Goal: Task Accomplishment & Management: Complete application form

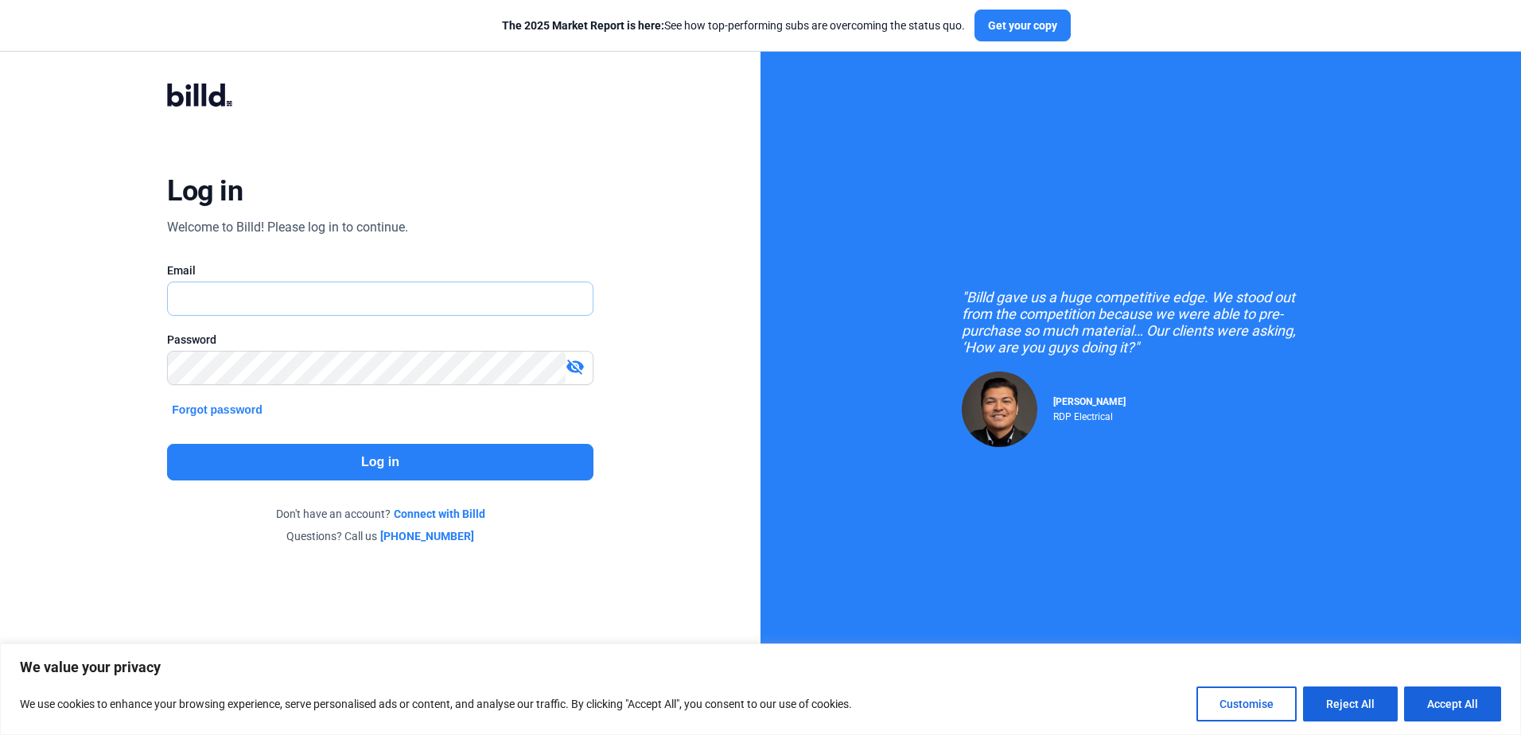
click at [229, 290] on input "text" at bounding box center [371, 298] width 407 height 33
click at [415, 302] on input "shannon@kommercialkitchens.com" at bounding box center [371, 298] width 407 height 33
type input "s"
click at [224, 293] on input "text" at bounding box center [380, 298] width 424 height 33
type input "shannon@kommercialkitchens.com"
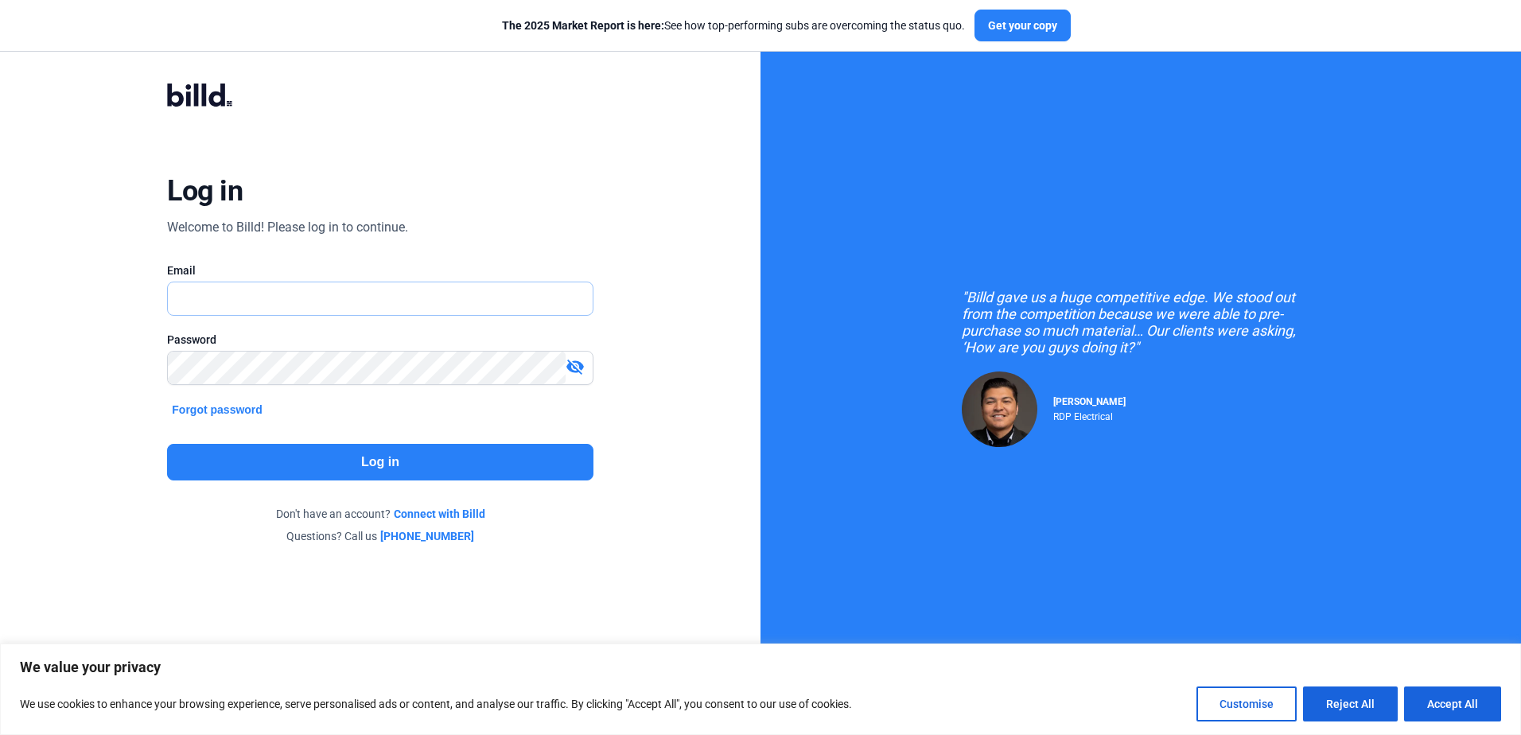
click at [234, 307] on input "text" at bounding box center [371, 298] width 407 height 33
type input "[EMAIL_ADDRESS][DOMAIN_NAME]"
click at [366, 466] on button "Log in" at bounding box center [380, 462] width 426 height 37
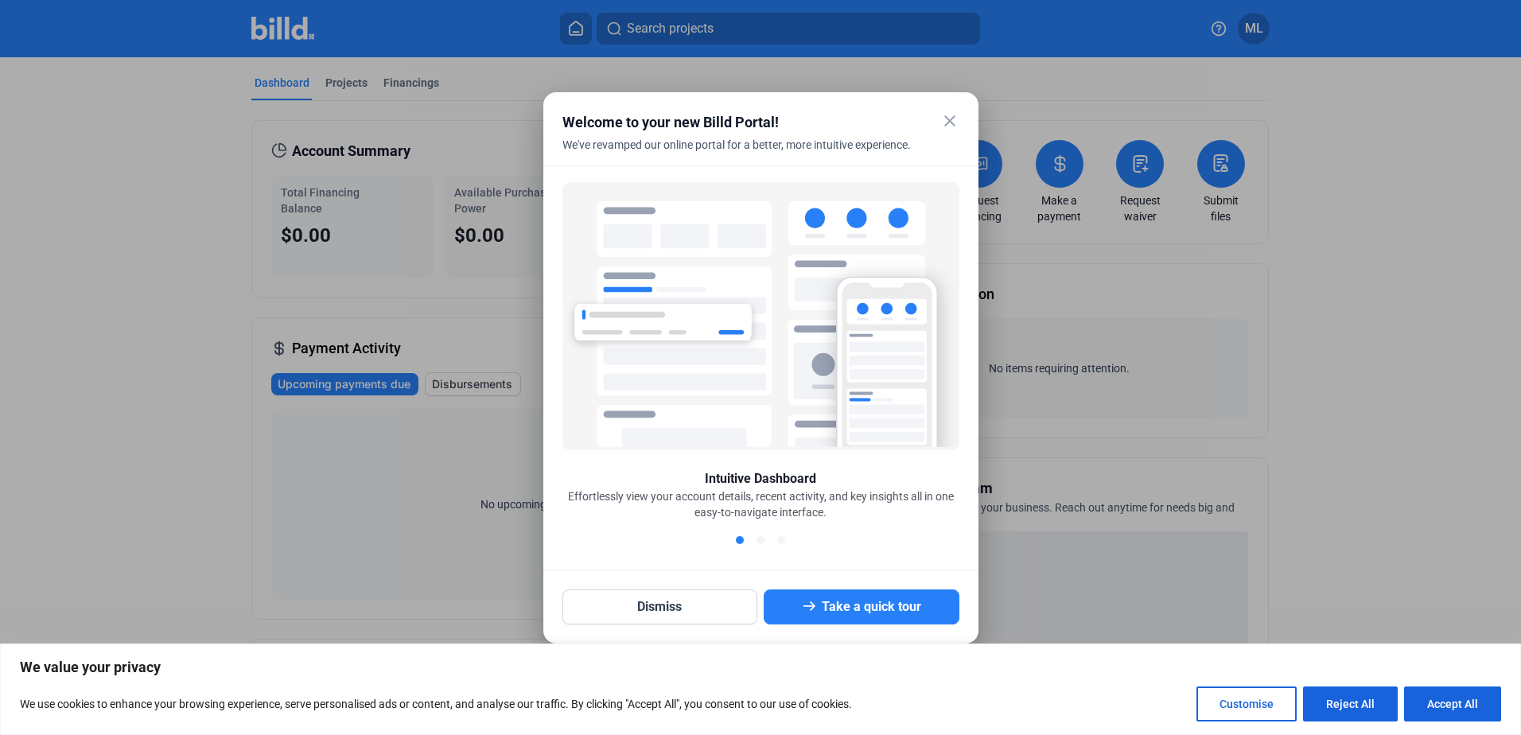
click at [949, 119] on mat-icon "close" at bounding box center [949, 120] width 19 height 19
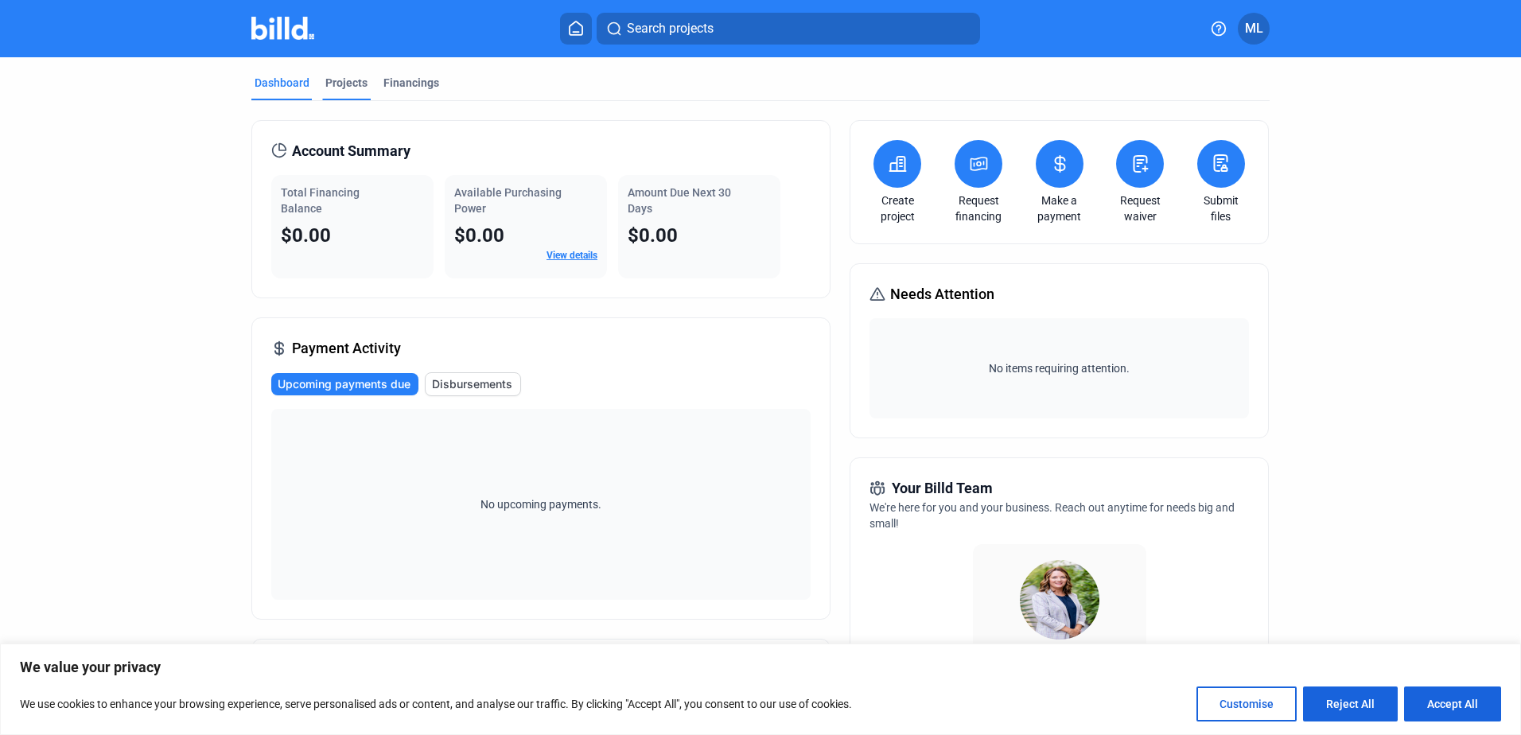
click at [345, 85] on div "Projects" at bounding box center [346, 83] width 42 height 16
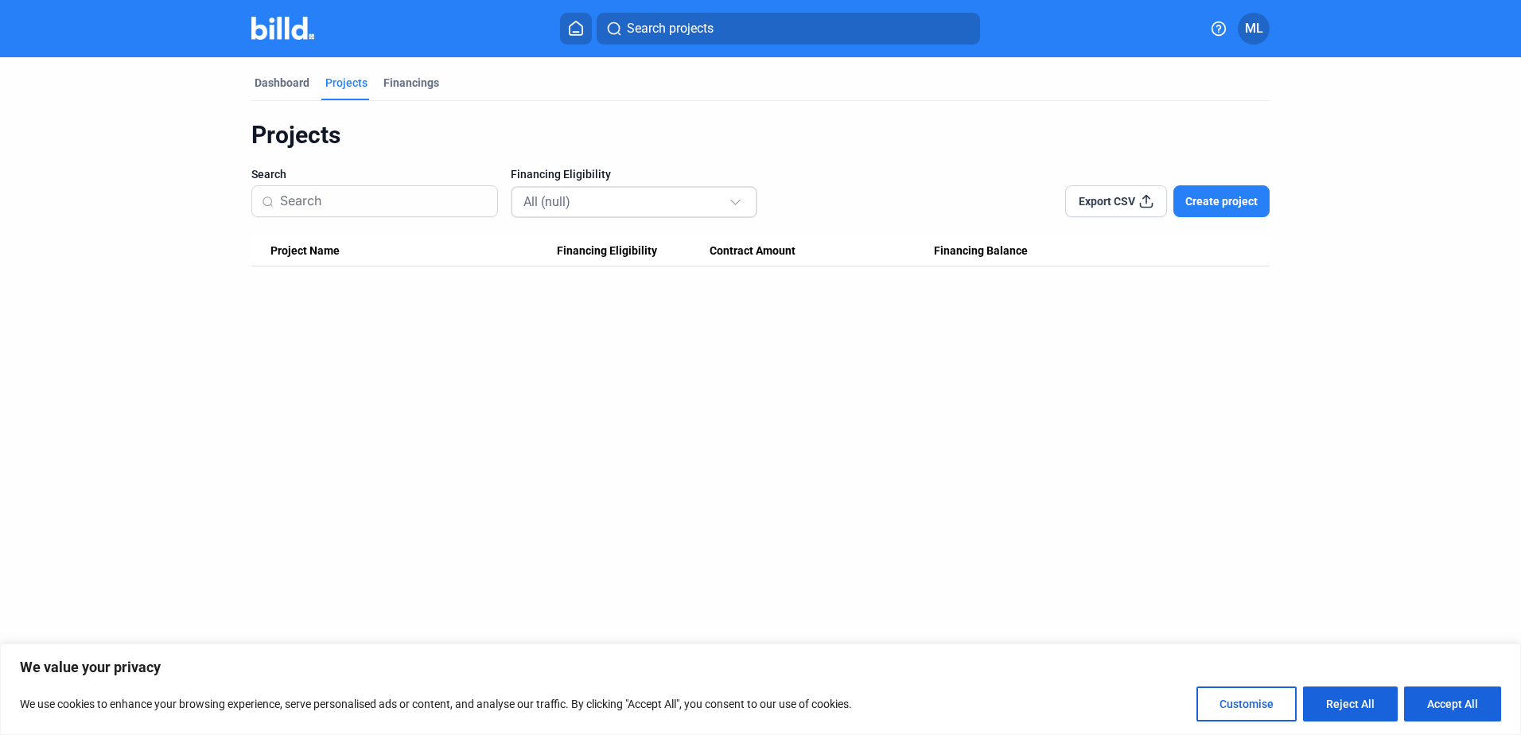
click at [732, 204] on div at bounding box center [738, 194] width 18 height 25
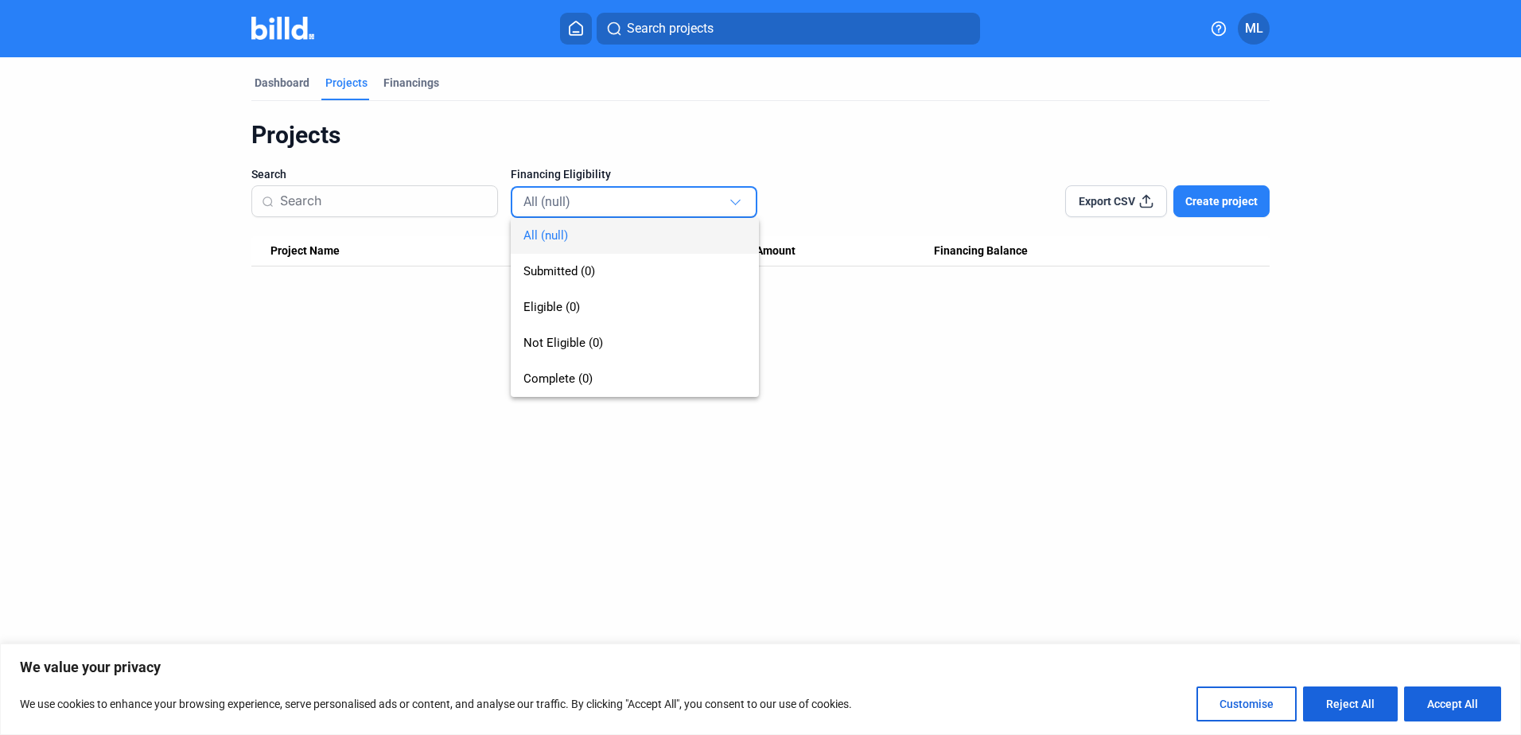
click at [732, 204] on div "All (null) Submitted (0) Eligible (0) Not Eligible (0) Complete (0)" at bounding box center [622, 291] width 223 height 211
click at [959, 423] on div at bounding box center [760, 367] width 1521 height 735
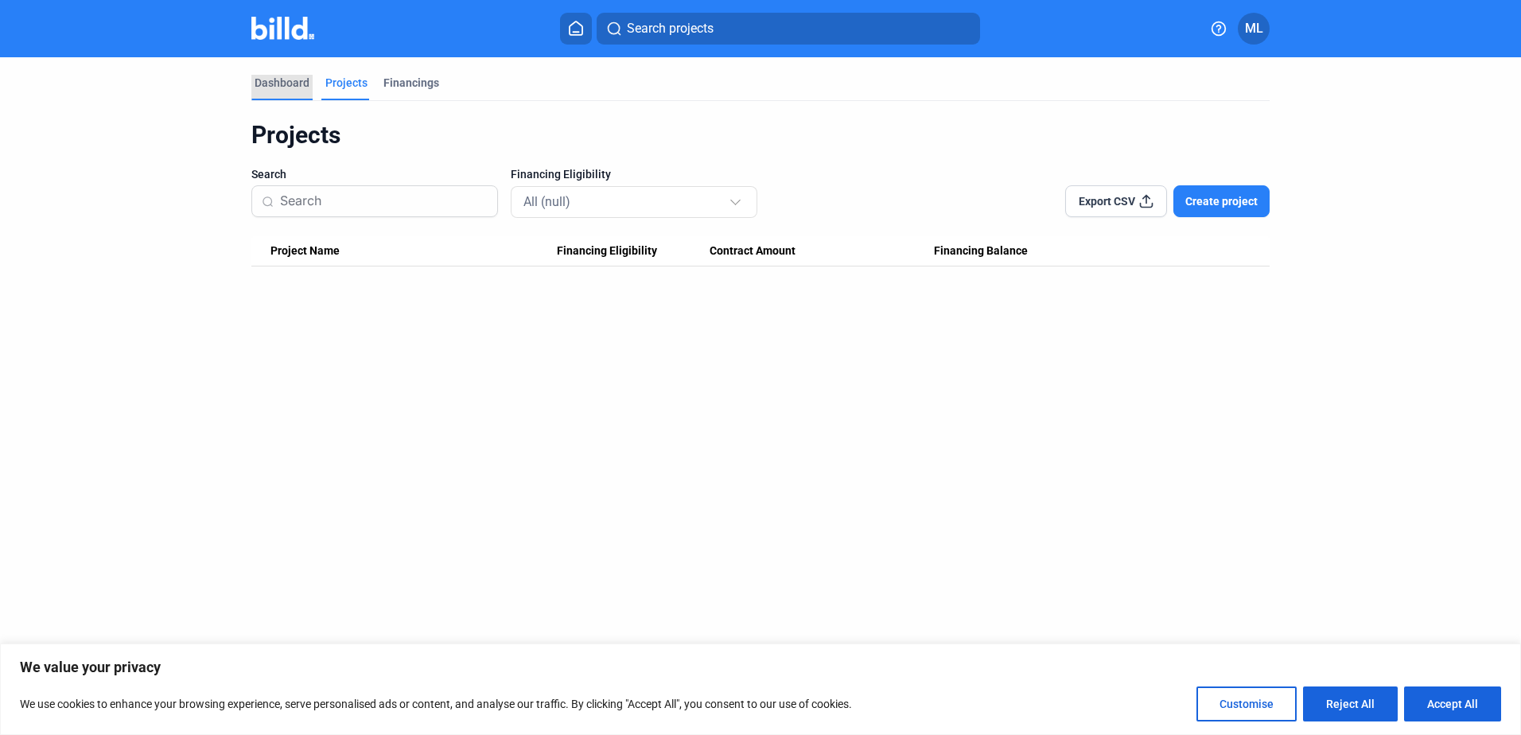
click at [280, 80] on div "Dashboard" at bounding box center [282, 83] width 55 height 16
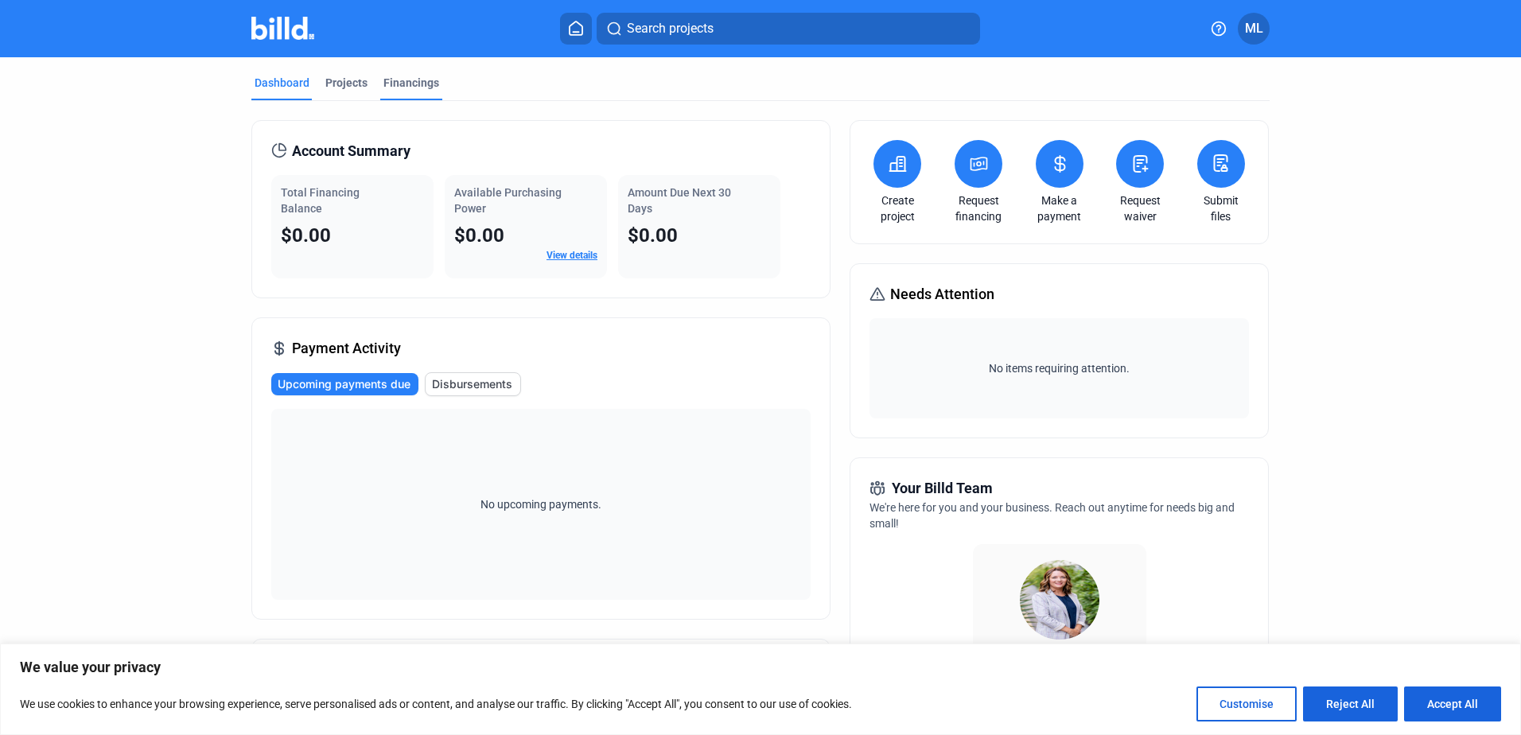
click at [418, 77] on div "Financings" at bounding box center [412, 83] width 56 height 16
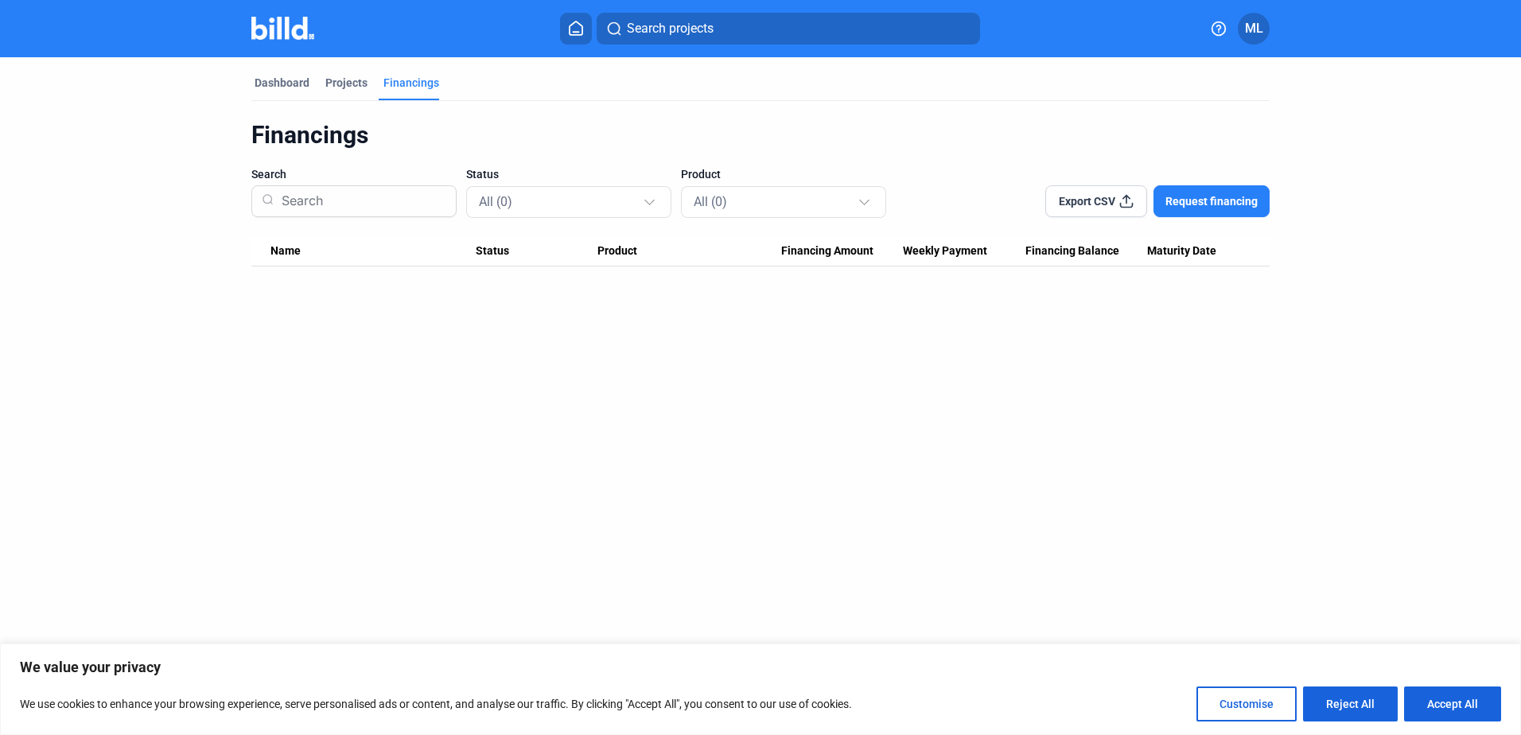
click at [1213, 200] on span "Request financing" at bounding box center [1212, 201] width 92 height 16
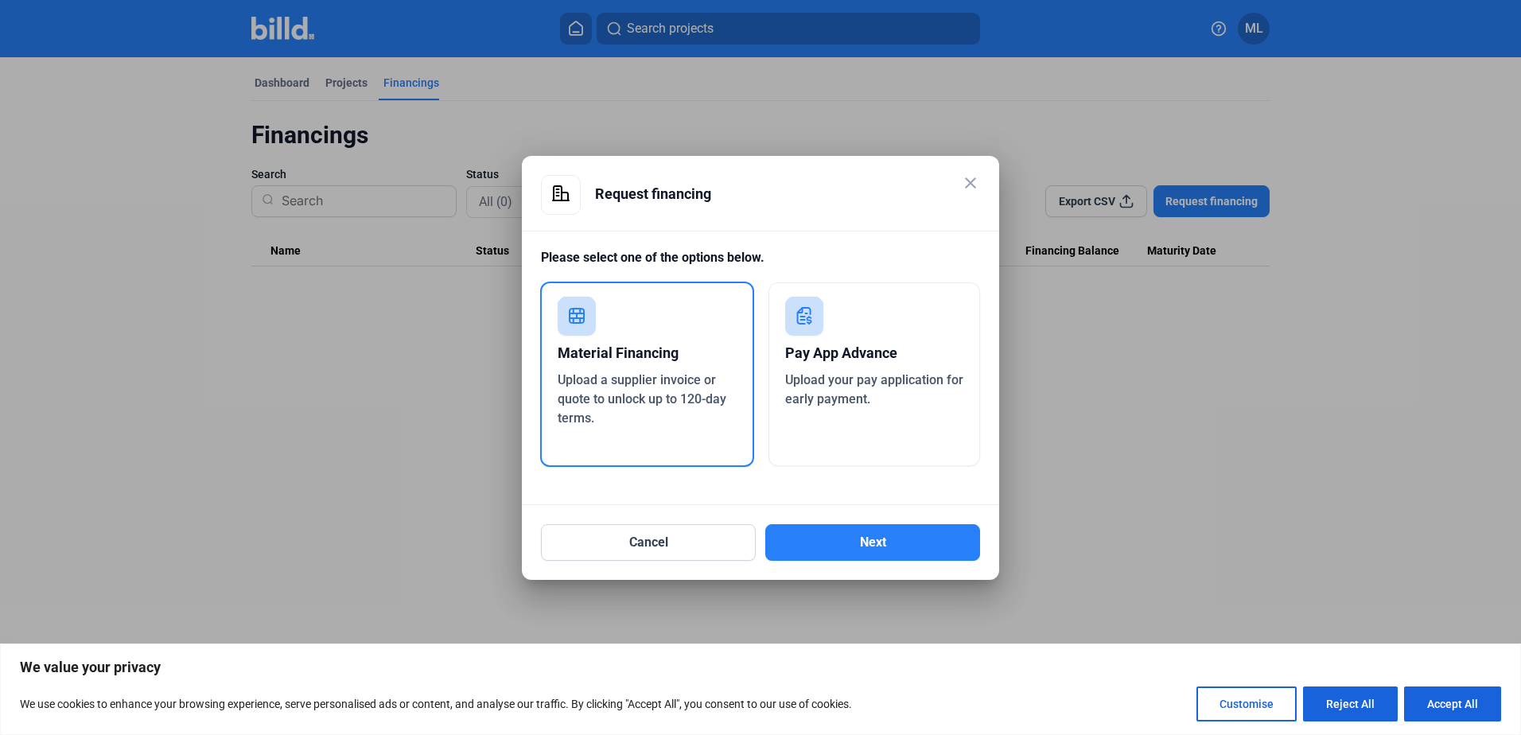
click at [968, 182] on mat-icon "close" at bounding box center [970, 182] width 19 height 19
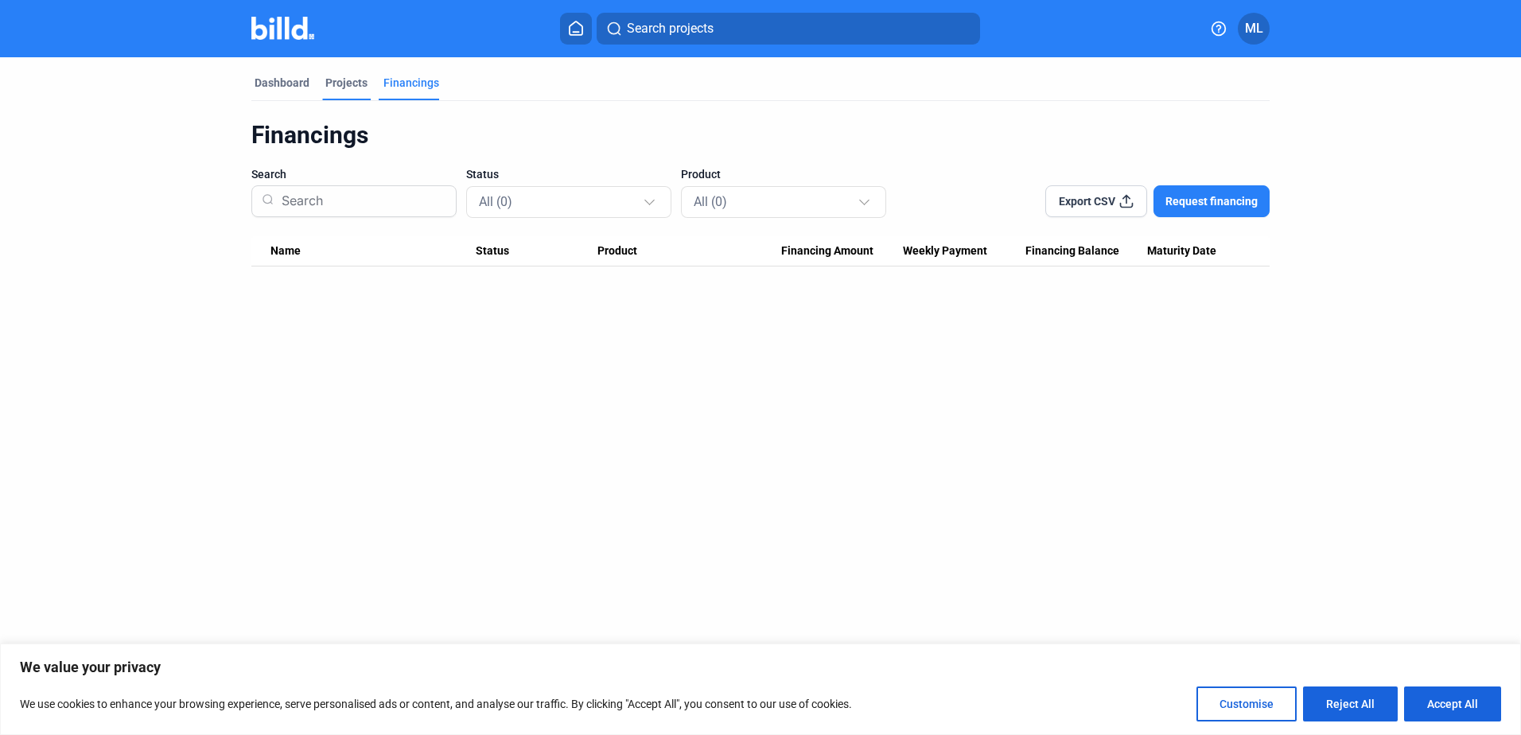
click at [341, 80] on div "Projects" at bounding box center [346, 83] width 42 height 16
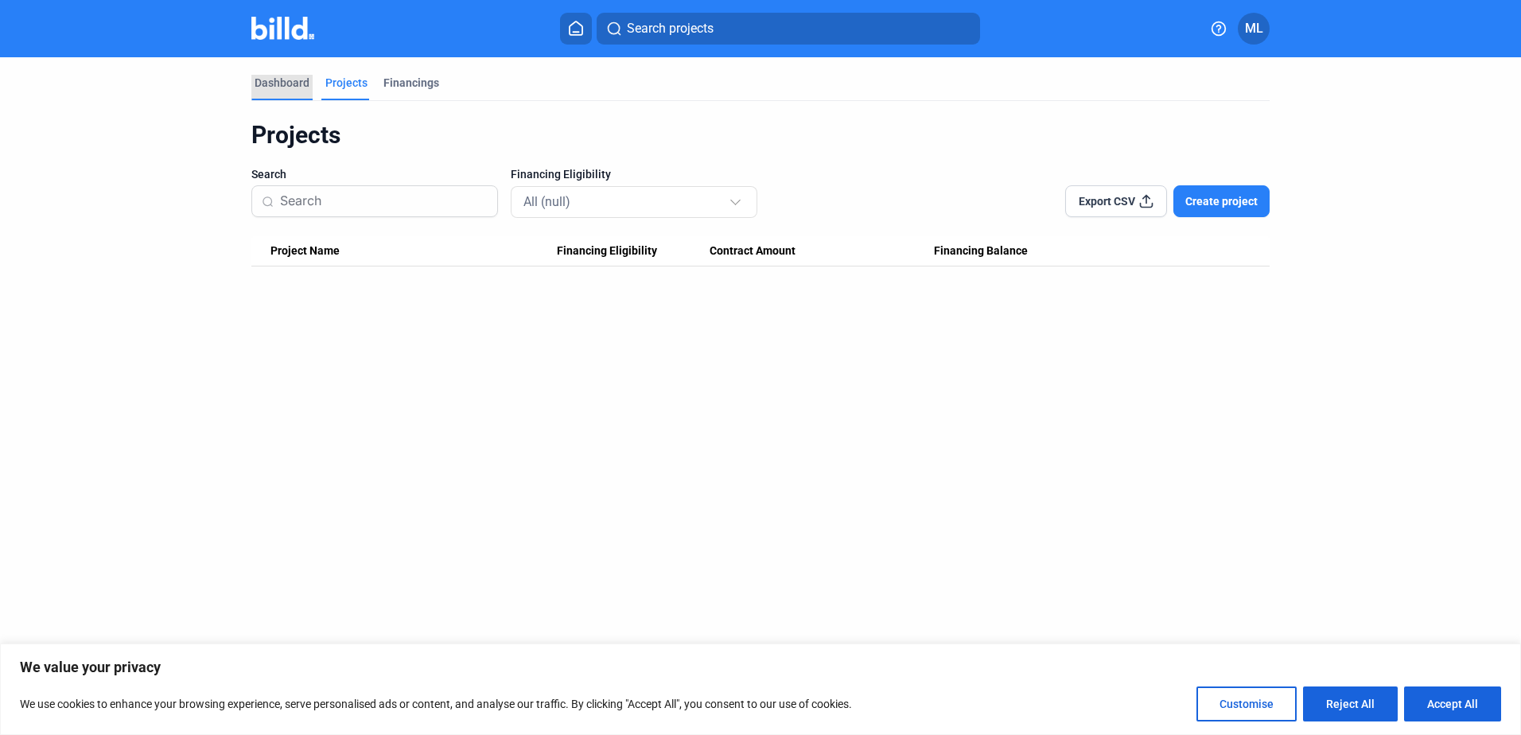
click at [286, 84] on div "Dashboard" at bounding box center [282, 83] width 55 height 16
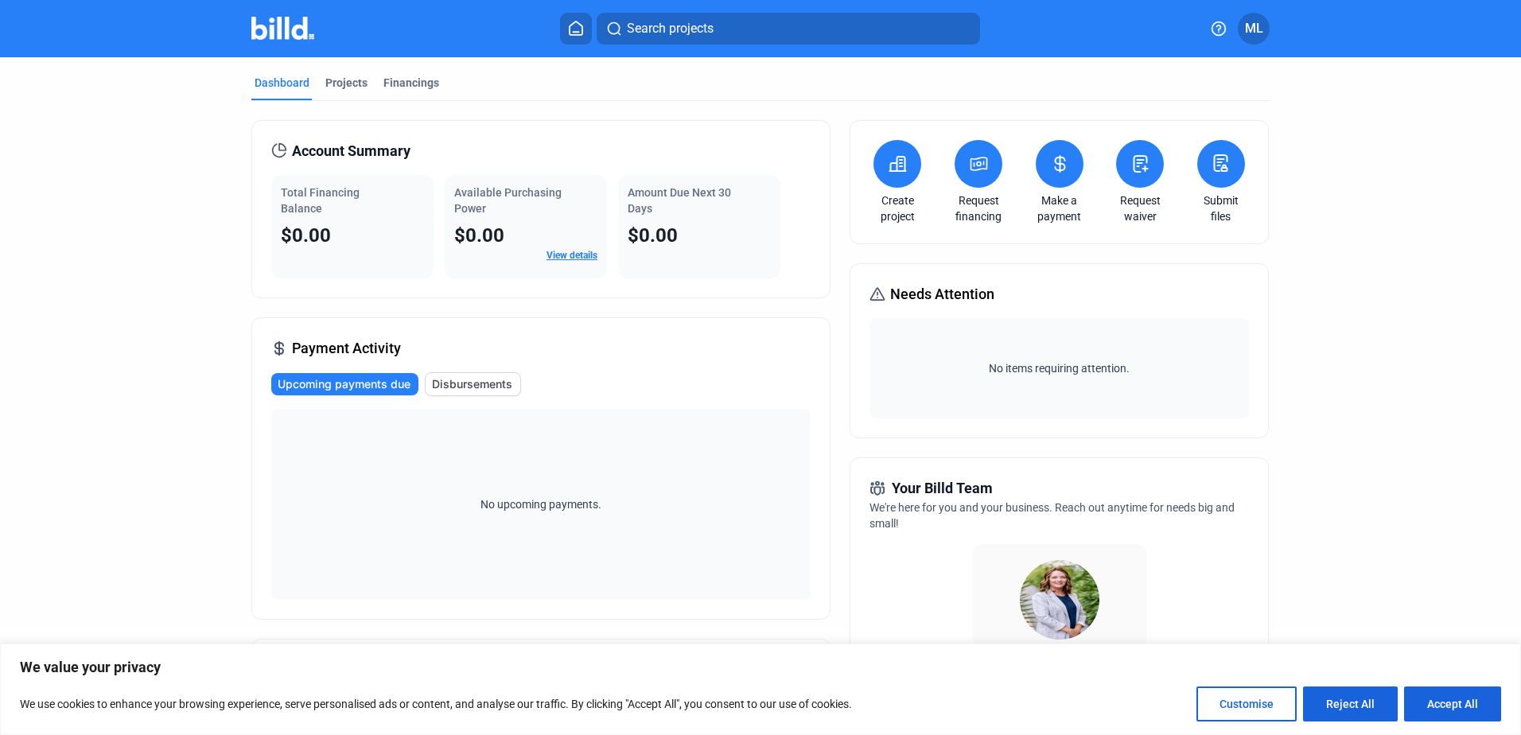
click at [1053, 167] on icon at bounding box center [1060, 163] width 20 height 19
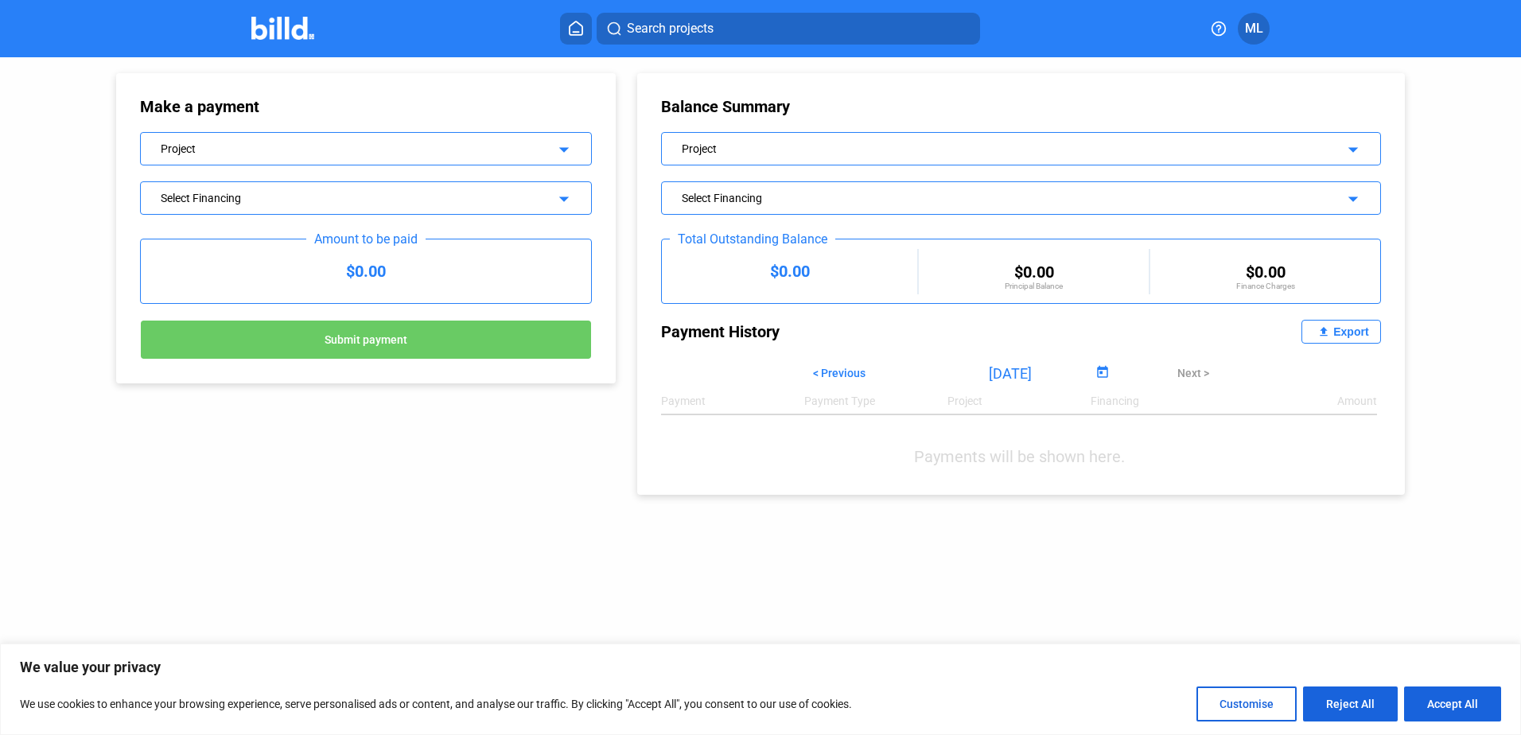
click at [559, 144] on mat-icon "arrow_drop_down" at bounding box center [561, 147] width 19 height 19
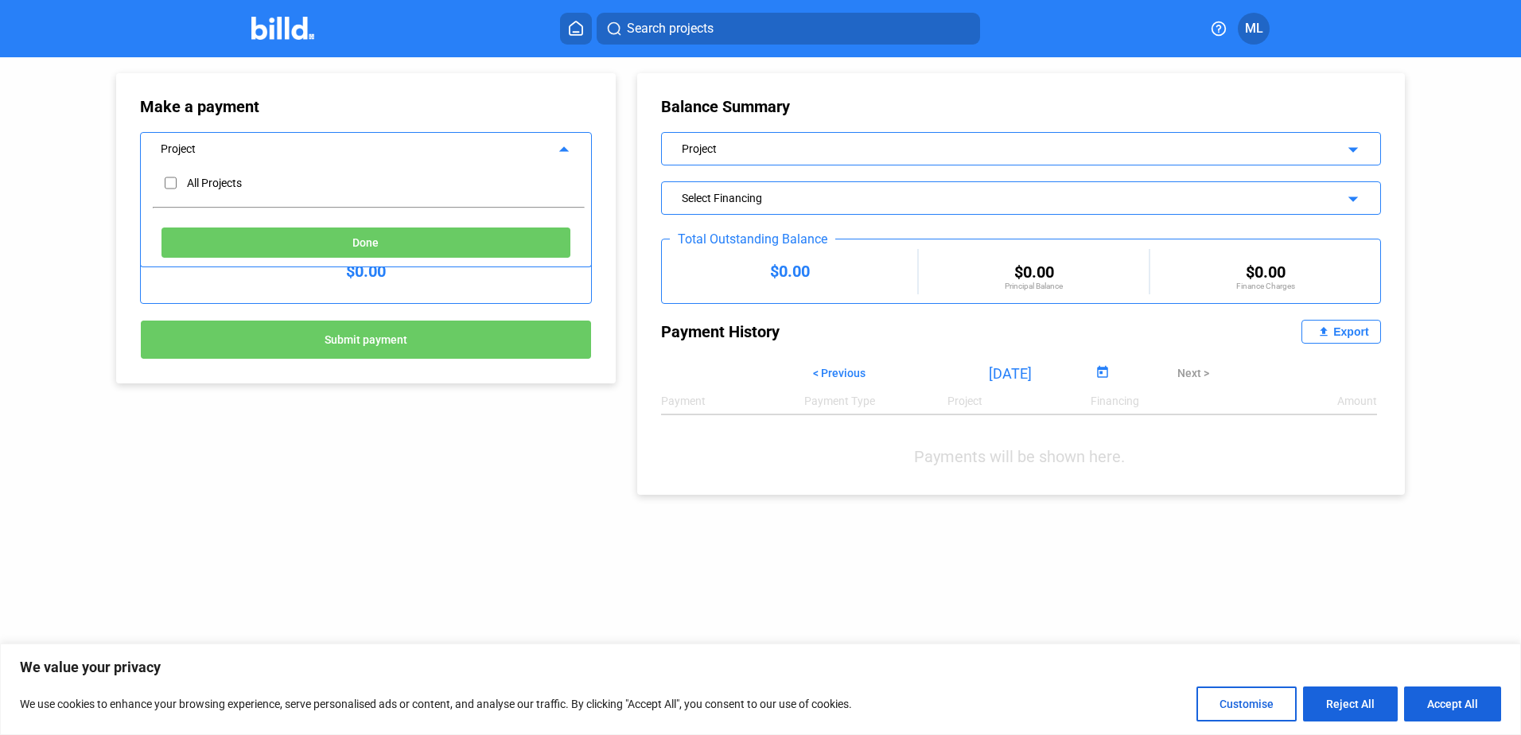
click at [559, 144] on mat-icon "arrow_drop_up" at bounding box center [561, 147] width 19 height 19
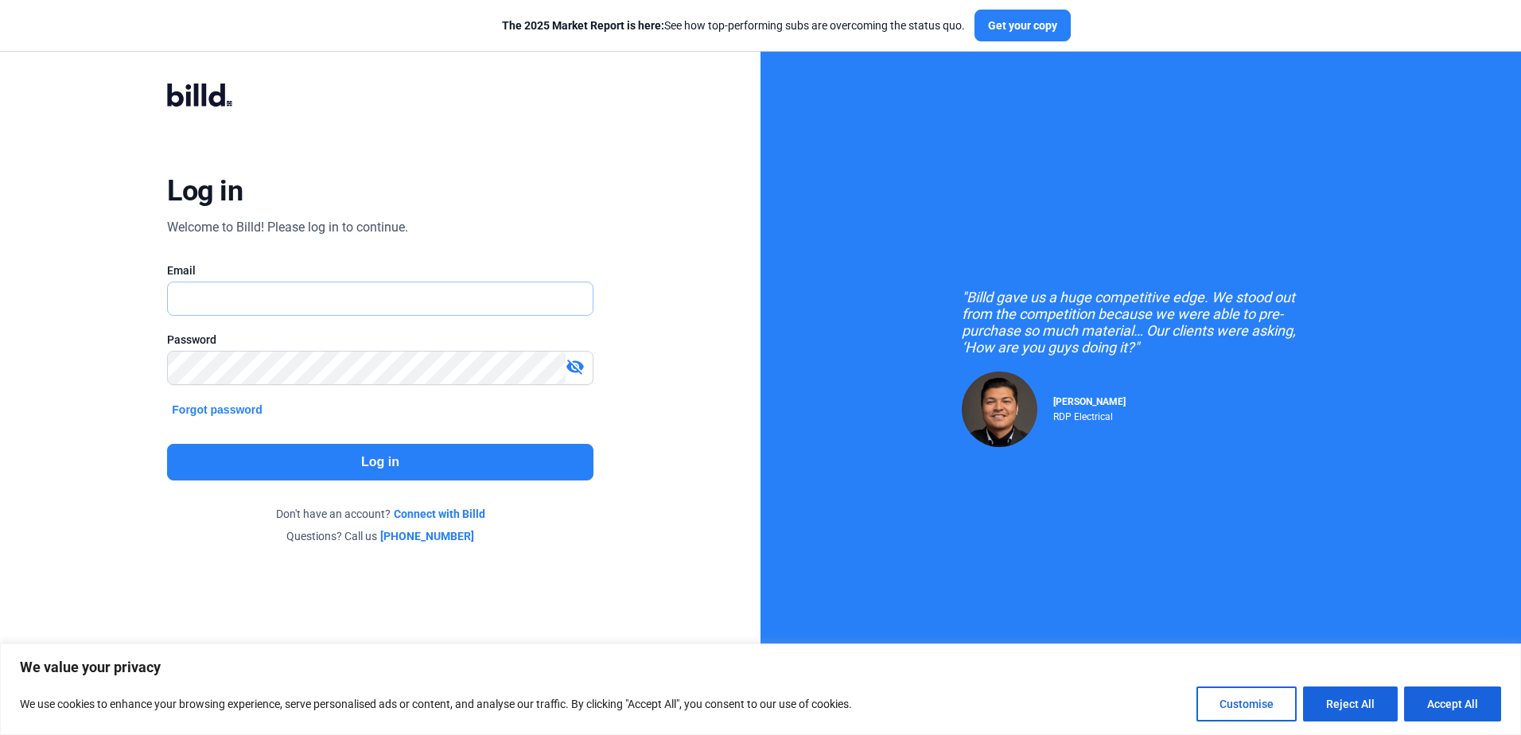
type input "[EMAIL_ADDRESS][DOMAIN_NAME]"
click at [399, 461] on button "Log in" at bounding box center [380, 462] width 426 height 37
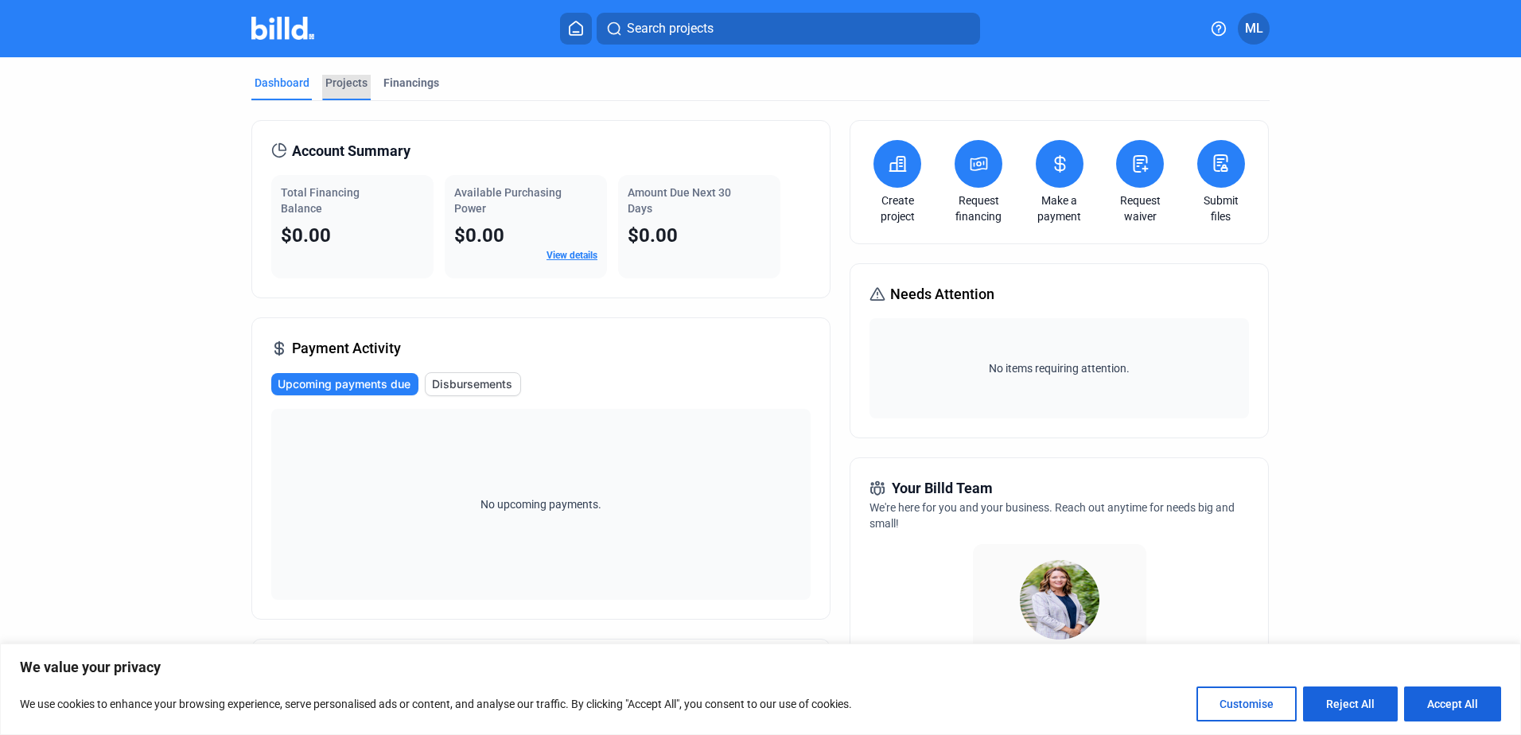
click at [341, 82] on div "Projects" at bounding box center [346, 83] width 42 height 16
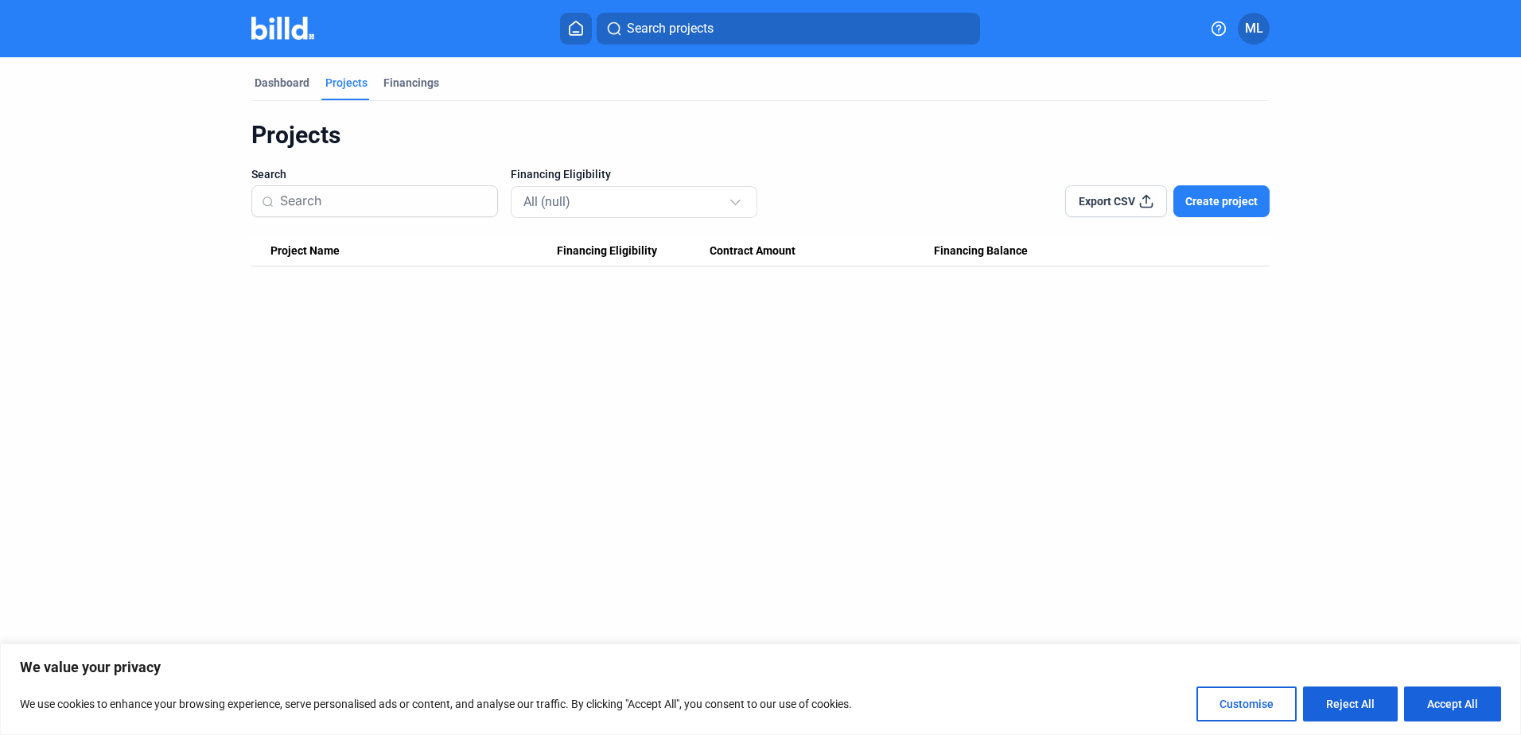
click at [1226, 203] on span "Create project" at bounding box center [1222, 201] width 72 height 16
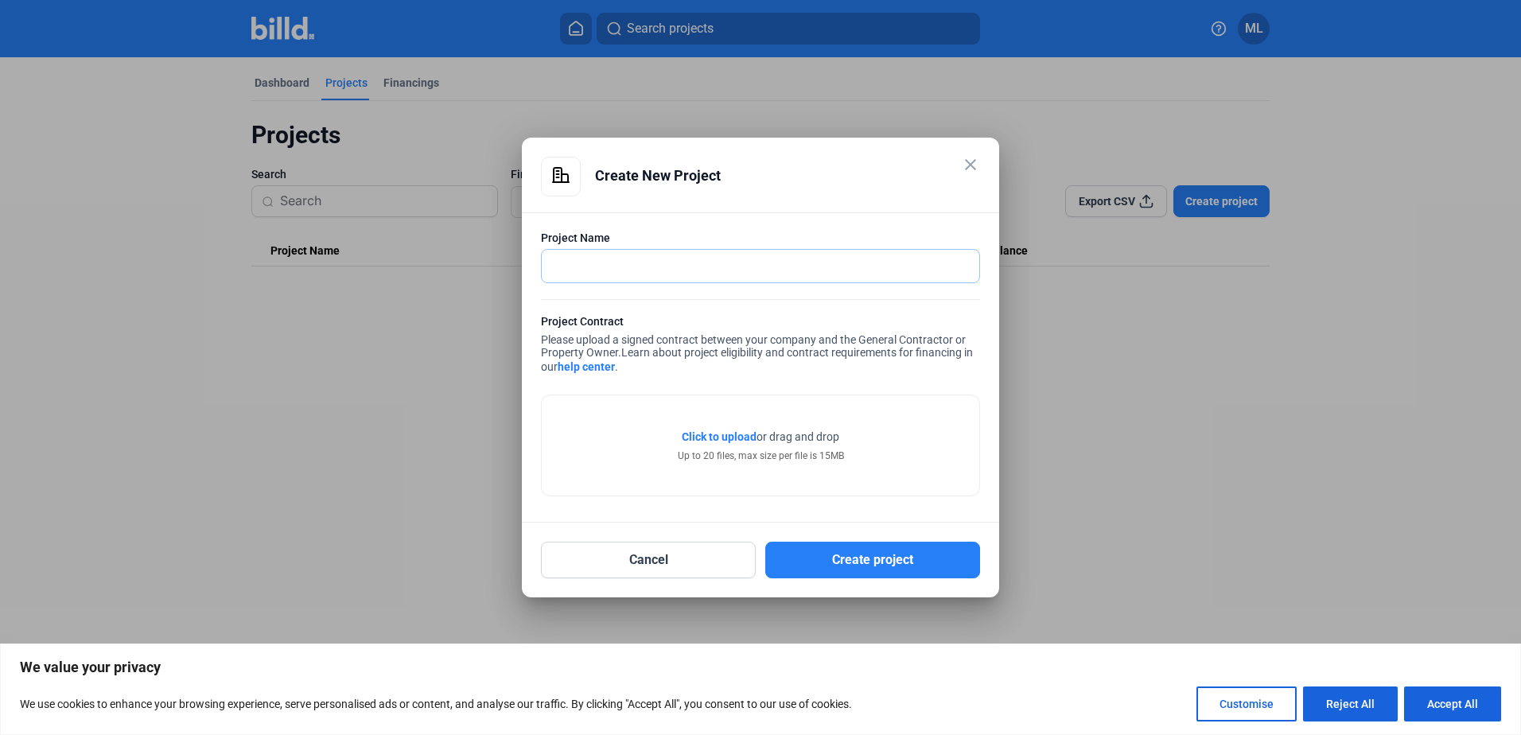
click at [577, 262] on input "text" at bounding box center [752, 266] width 420 height 33
click at [1130, 370] on div at bounding box center [760, 367] width 1521 height 735
click at [574, 268] on input "text" at bounding box center [752, 266] width 420 height 33
type input "BAPTIST CT AND LOUNGE"
click at [880, 561] on button "Create project" at bounding box center [872, 560] width 215 height 37
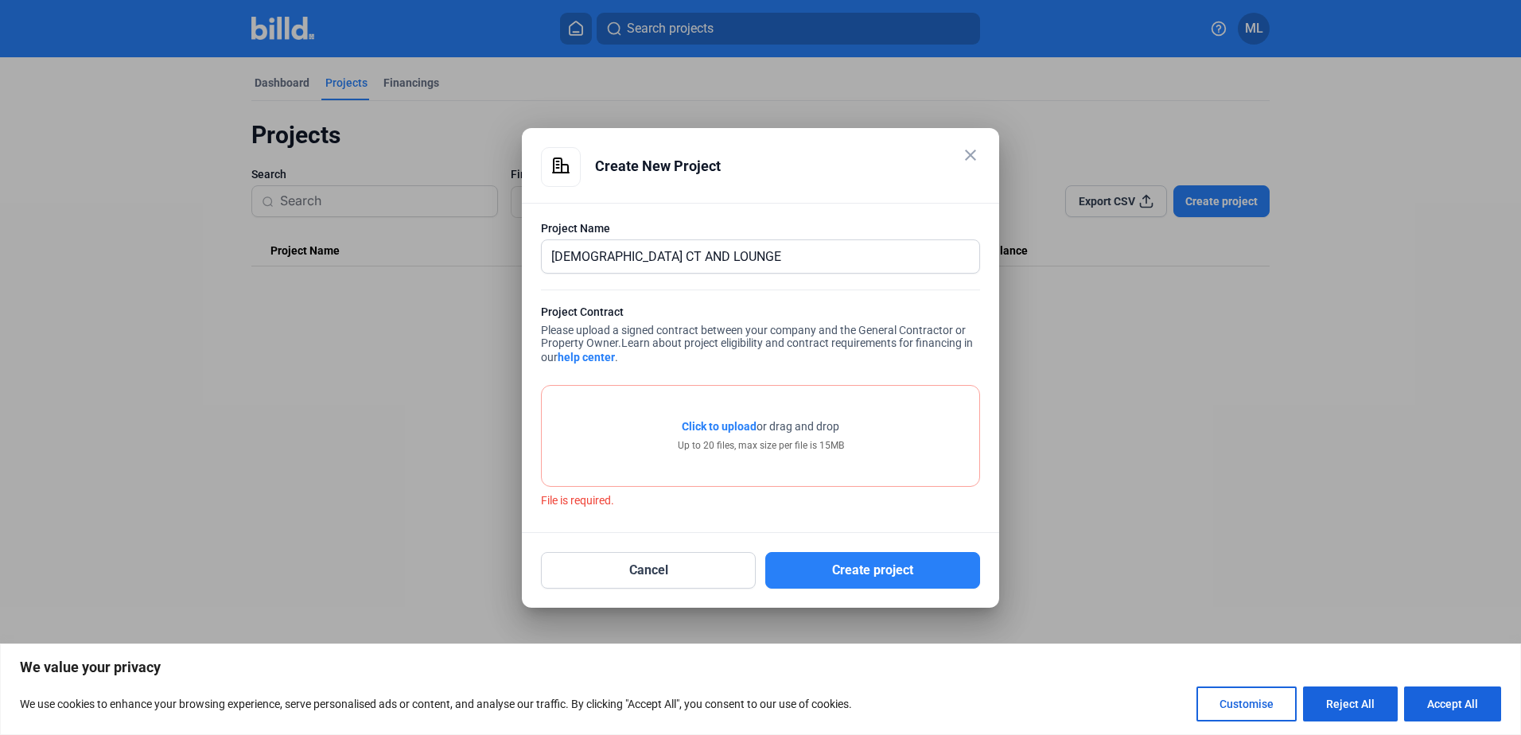
click at [726, 428] on span "Click to upload" at bounding box center [719, 426] width 75 height 13
click at [969, 157] on mat-icon "close" at bounding box center [970, 155] width 19 height 19
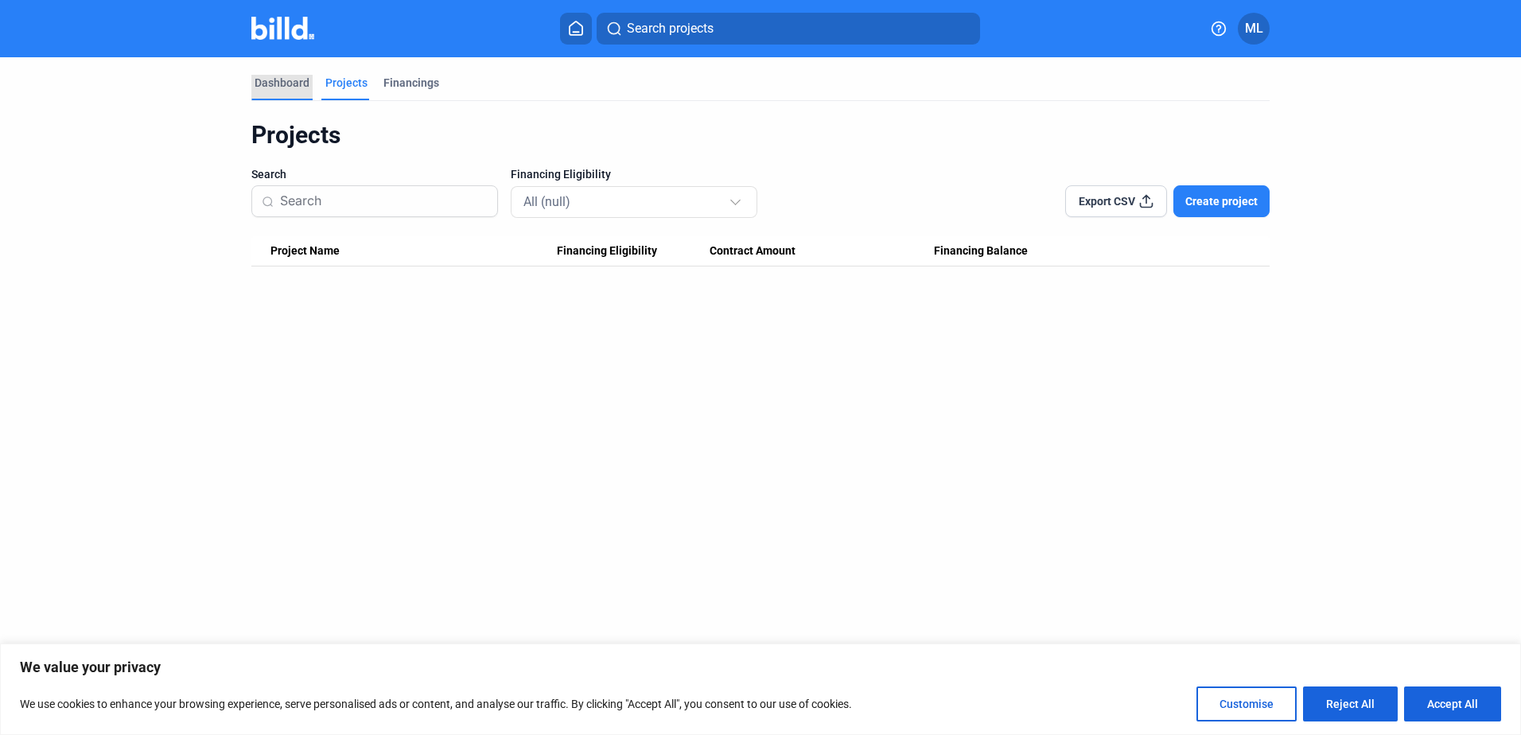
click at [280, 86] on div "Dashboard" at bounding box center [282, 83] width 55 height 16
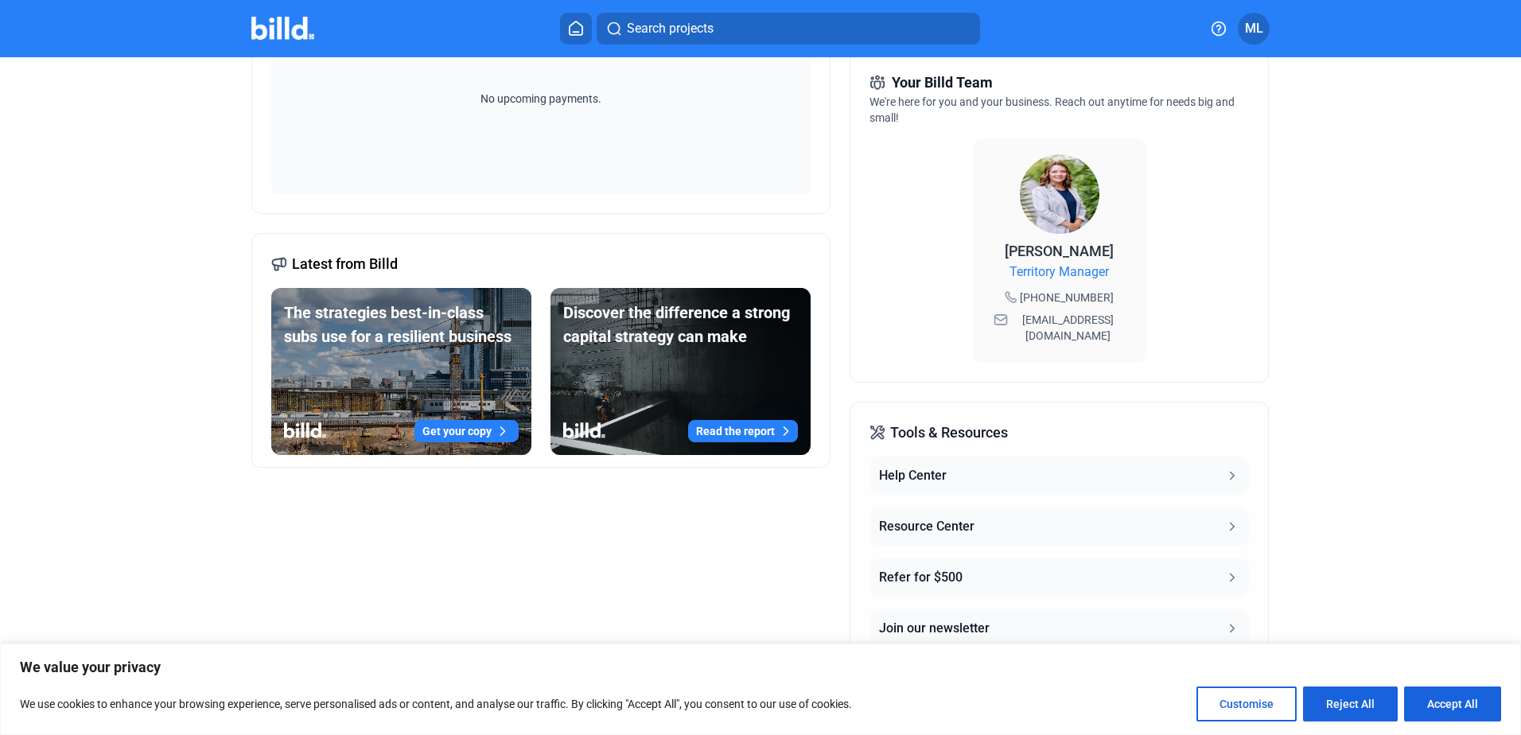
scroll to position [415, 0]
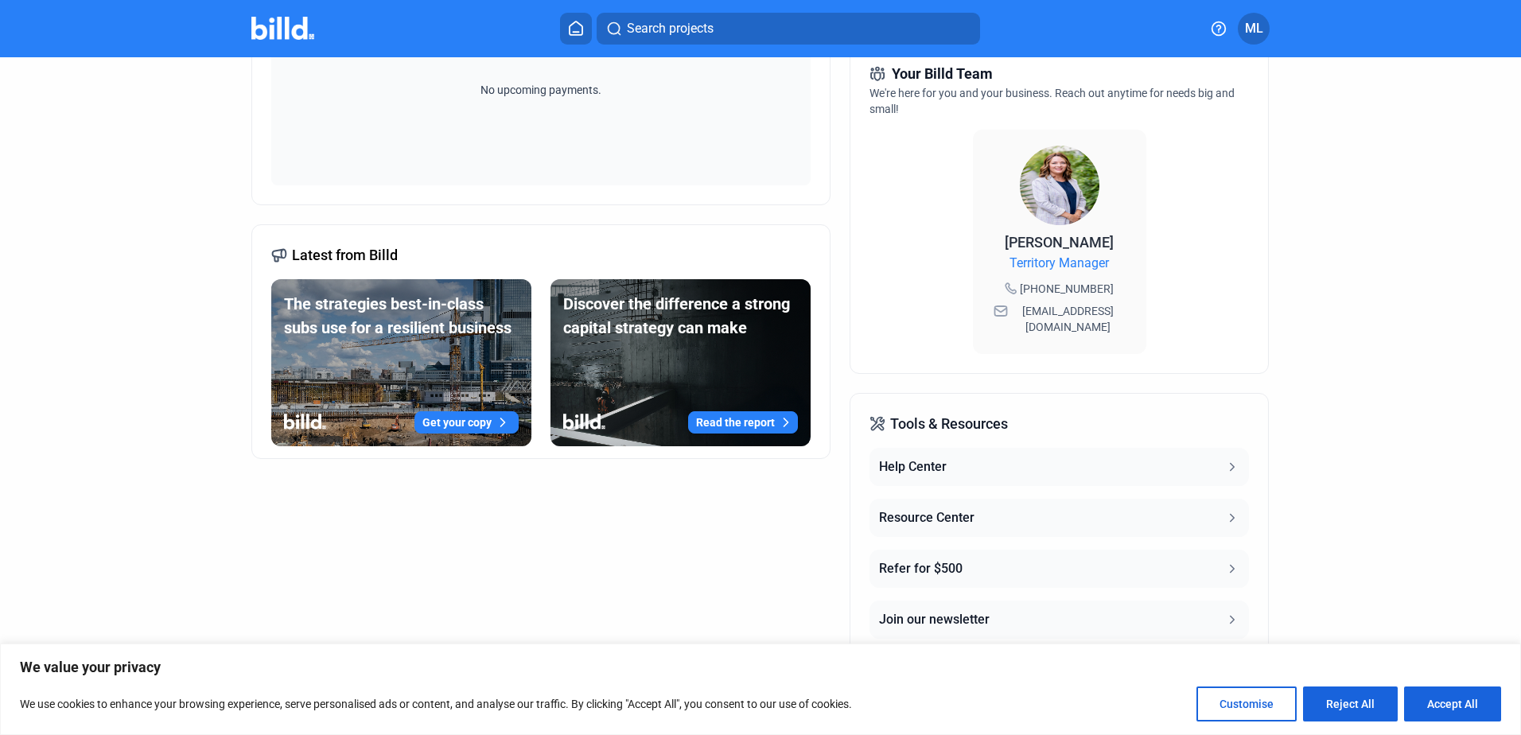
click at [1225, 562] on icon at bounding box center [1232, 569] width 14 height 14
